Goal: Navigation & Orientation: Find specific page/section

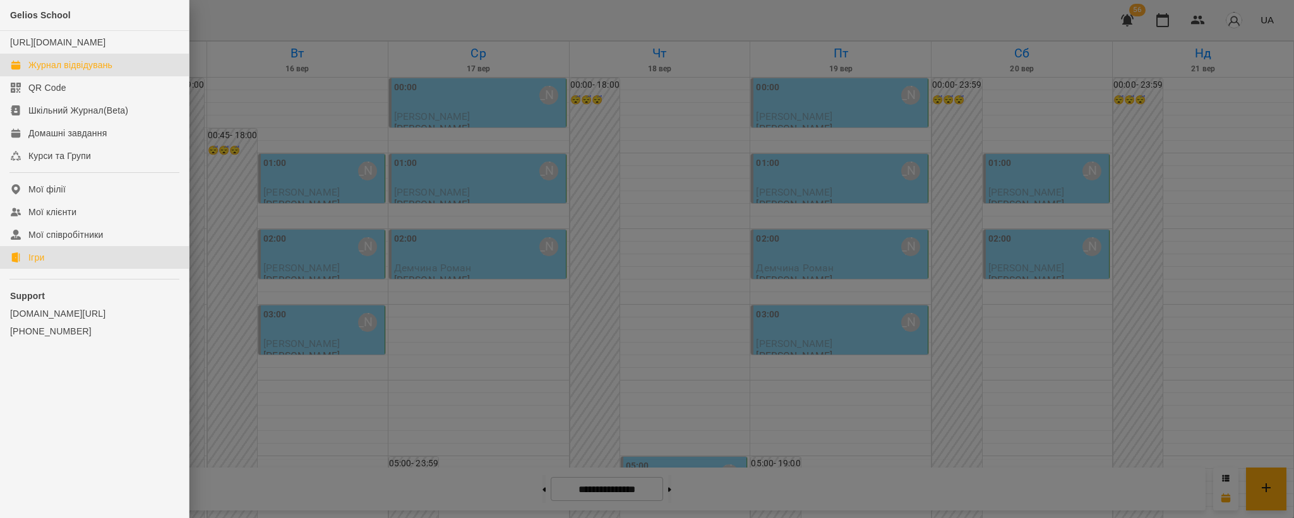
click at [42, 263] on link "Ігри" at bounding box center [94, 257] width 189 height 23
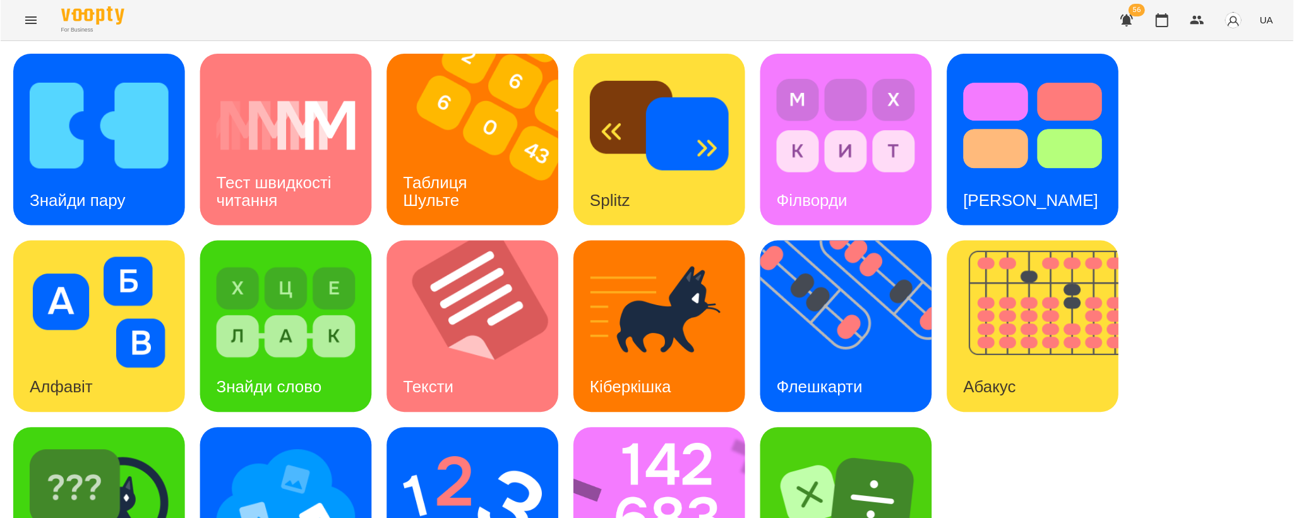
scroll to position [93, 0]
click at [254, 444] on img at bounding box center [285, 499] width 139 height 111
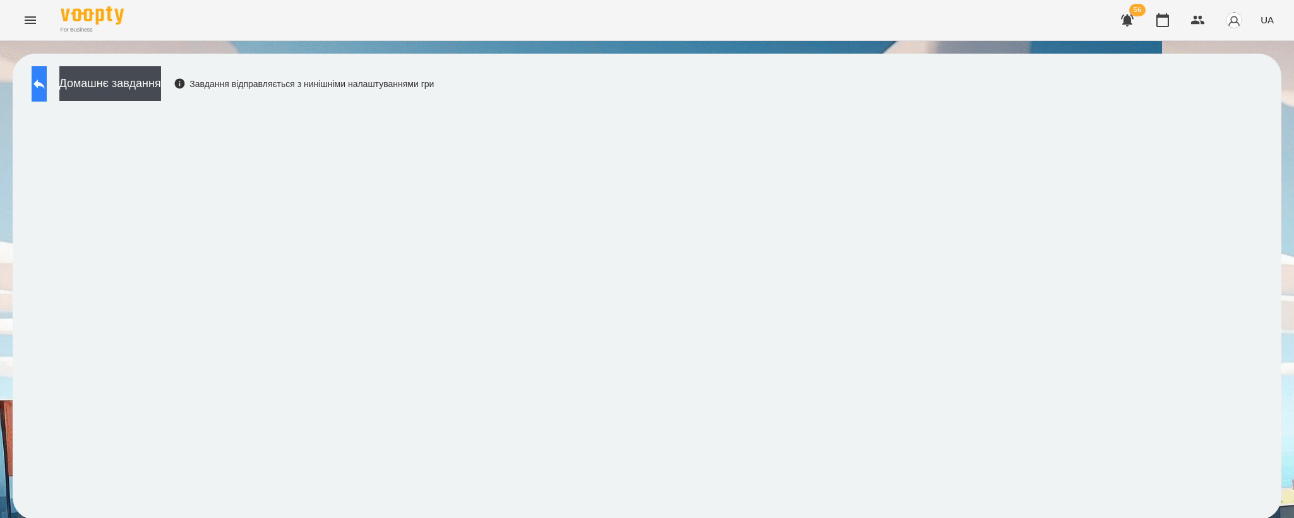
click at [45, 87] on icon at bounding box center [39, 83] width 15 height 15
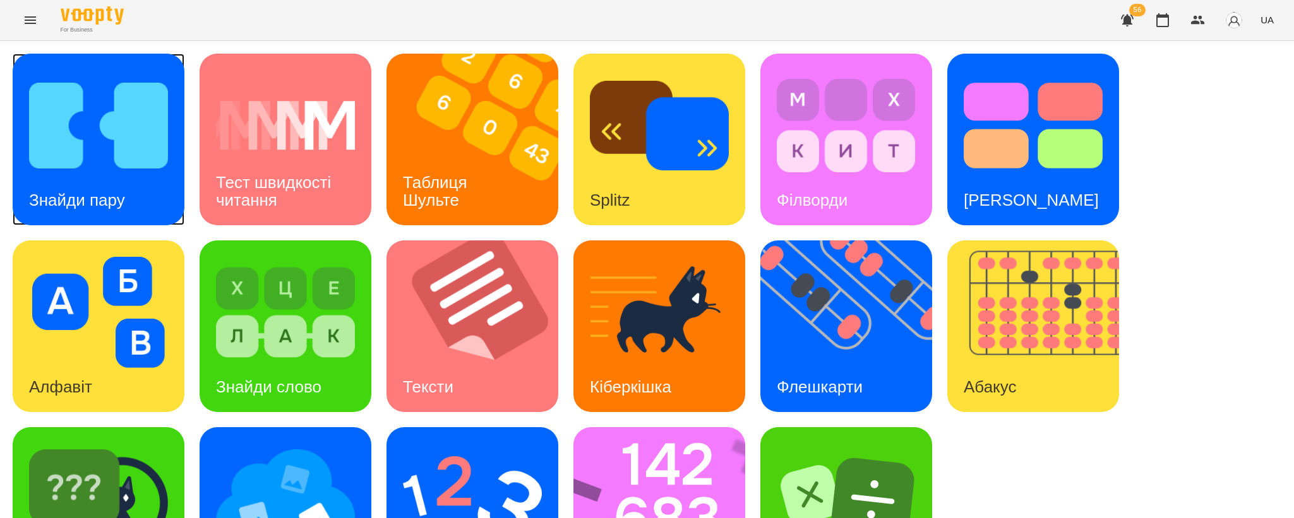
click at [100, 142] on img at bounding box center [98, 125] width 139 height 111
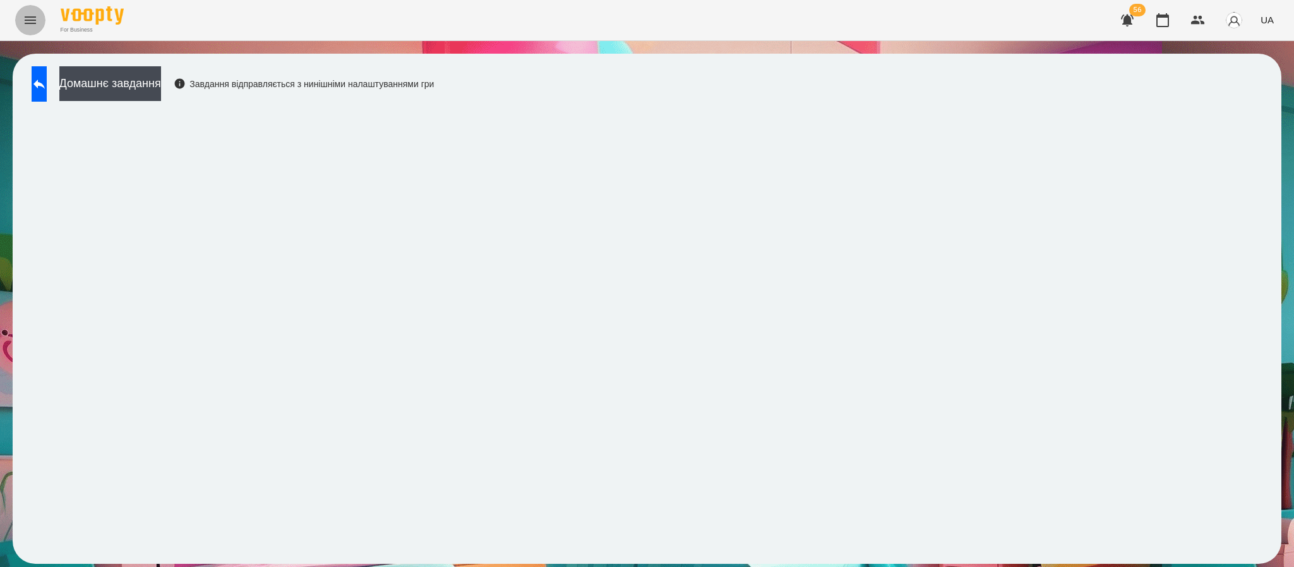
click at [32, 28] on button "Menu" at bounding box center [30, 20] width 30 height 30
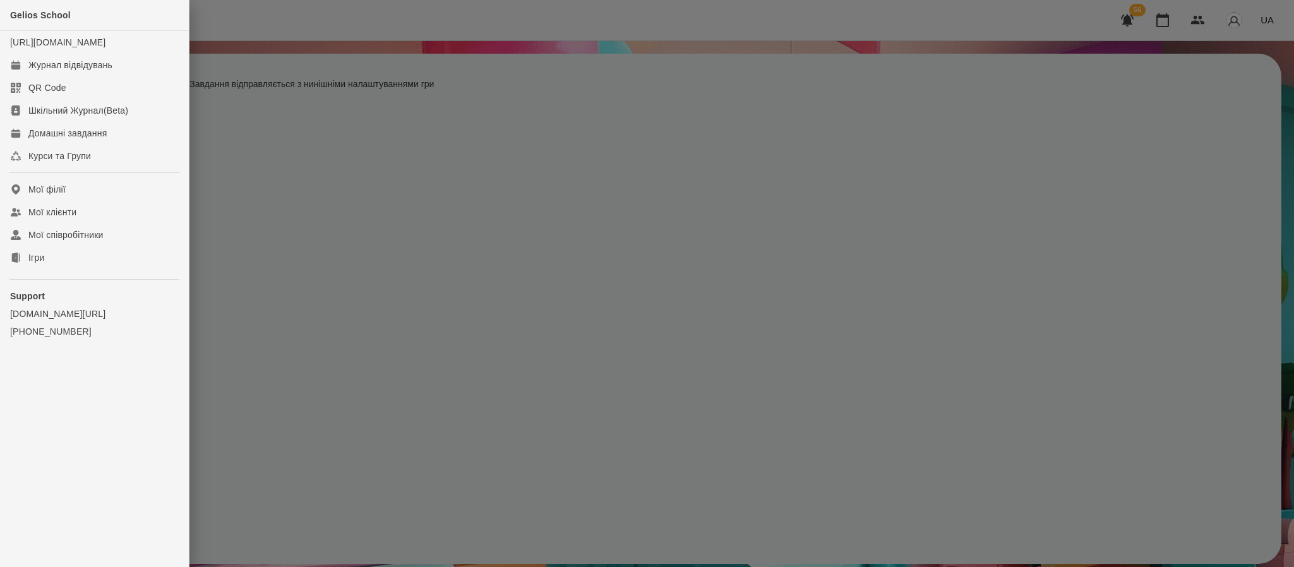
click at [66, 282] on ul "Gelios School [URL][DOMAIN_NAME] Журнал відвідувань QR Code Шкільний Журнал(Bet…" at bounding box center [94, 199] width 189 height 398
click at [79, 269] on link "Ігри" at bounding box center [94, 257] width 189 height 23
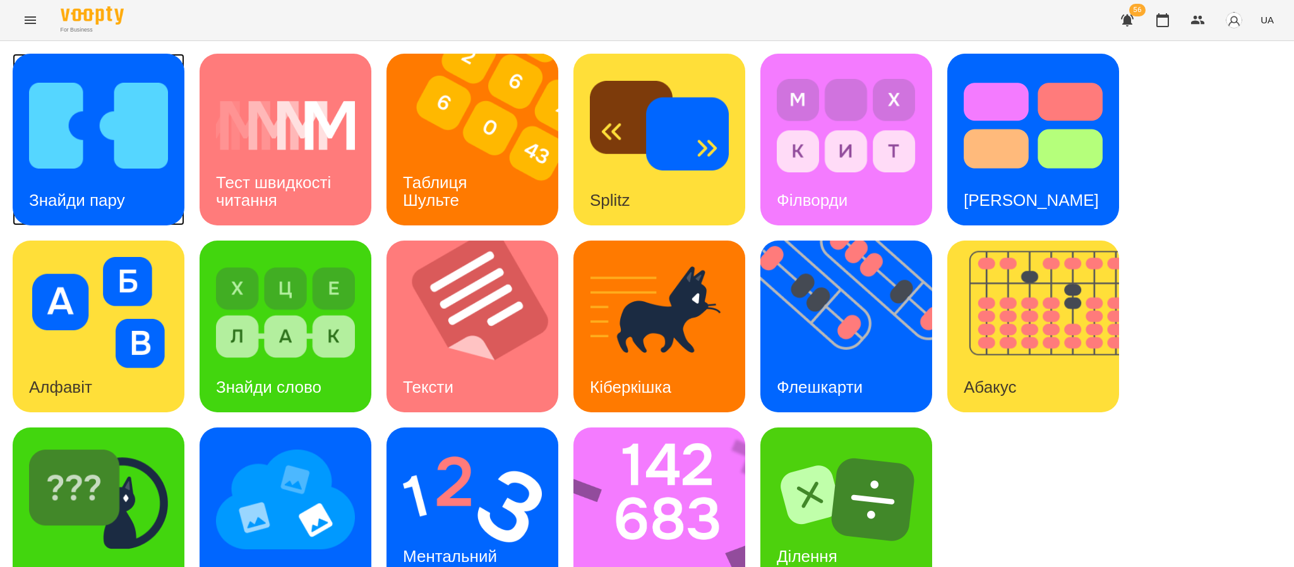
click at [75, 141] on img at bounding box center [98, 125] width 139 height 111
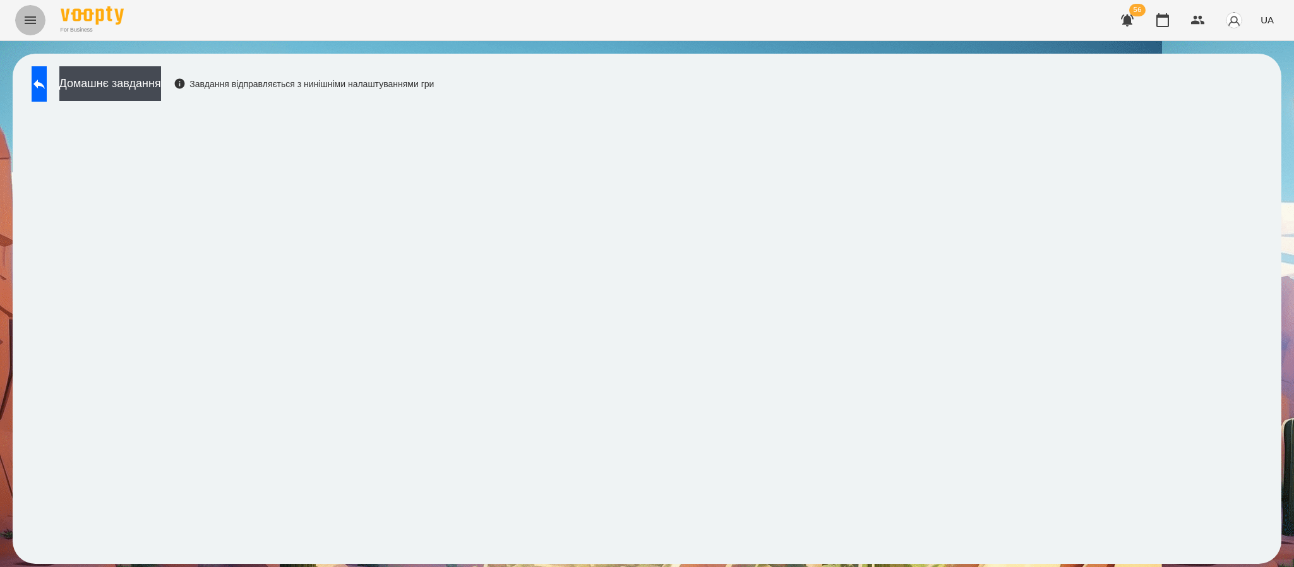
click at [27, 30] on button "Menu" at bounding box center [30, 20] width 30 height 30
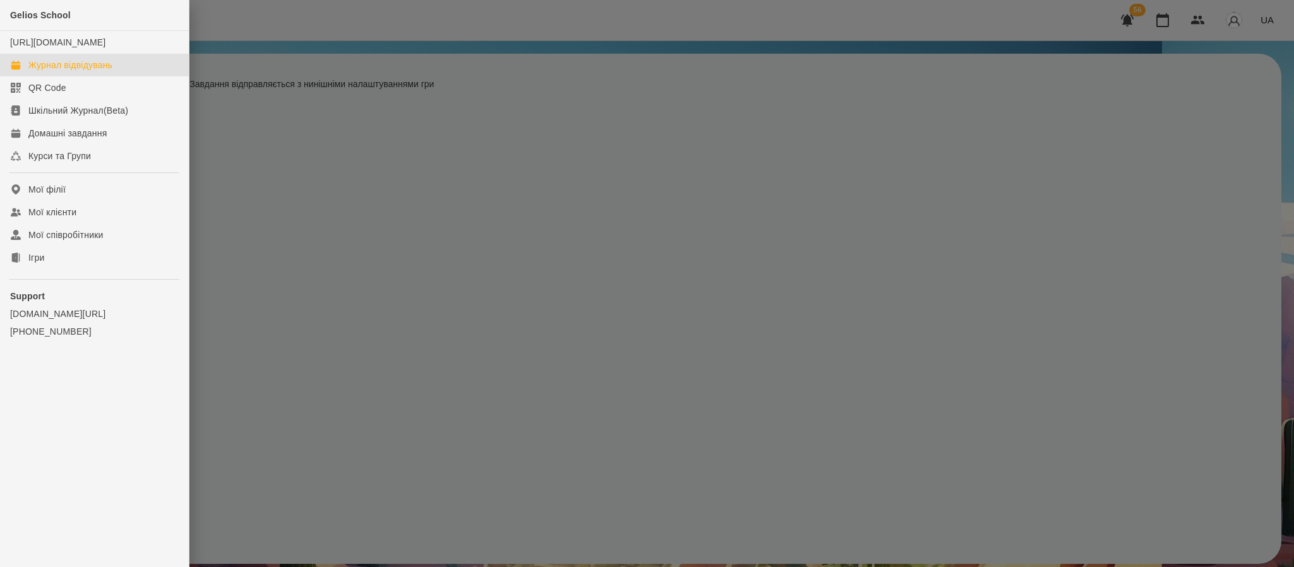
click at [78, 76] on link "Журнал відвідувань" at bounding box center [94, 65] width 189 height 23
